Goal: Task Accomplishment & Management: Manage account settings

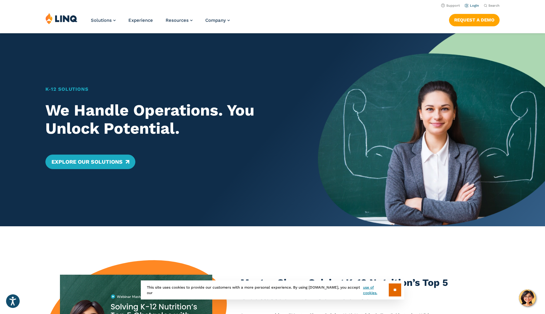
click at [476, 5] on link "Login" at bounding box center [471, 6] width 14 height 4
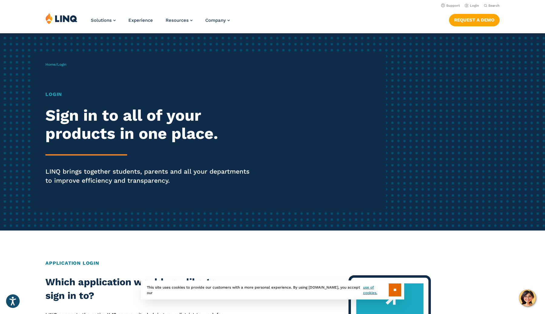
click at [56, 93] on h1 "Login" at bounding box center [150, 94] width 210 height 7
click at [393, 289] on input "**" at bounding box center [395, 290] width 12 height 13
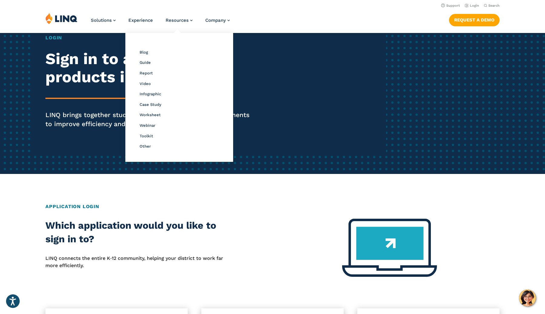
scroll to position [47, 0]
